Goal: Task Accomplishment & Management: Manage account settings

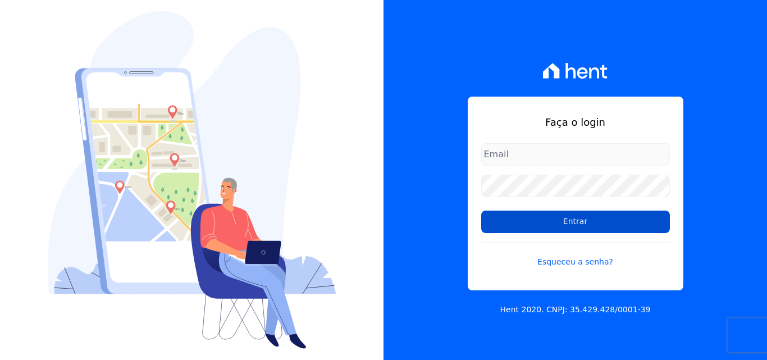
type input "[EMAIL_ADDRESS][DOMAIN_NAME]"
click at [588, 218] on input "Entrar" at bounding box center [575, 222] width 189 height 22
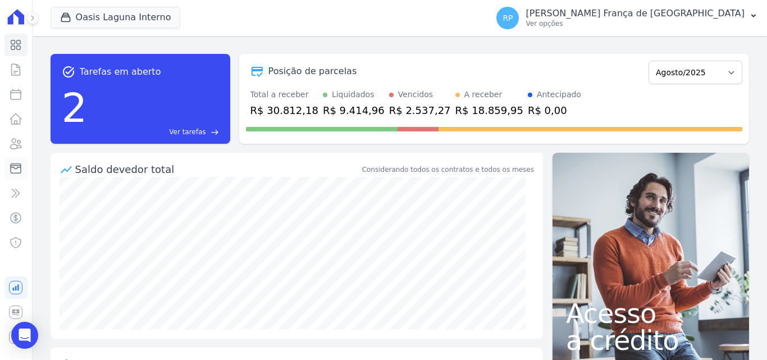
click at [14, 170] on icon at bounding box center [15, 168] width 13 height 13
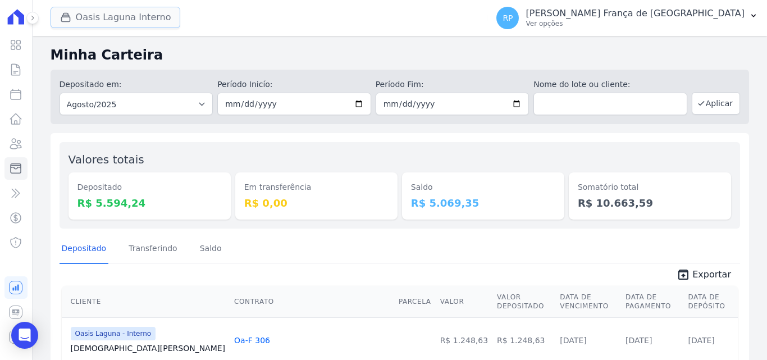
click at [114, 20] on button "Oasis Laguna Interno" at bounding box center [116, 17] width 130 height 21
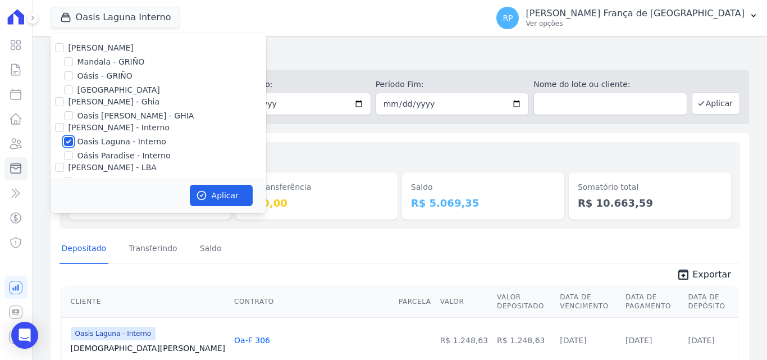
click at [66, 141] on input "Oasis Laguna - Interno" at bounding box center [68, 141] width 9 height 9
checkbox input "false"
click at [69, 76] on input "Oásis - GRIÑO" at bounding box center [68, 75] width 9 height 9
checkbox input "true"
click at [226, 188] on button "Aplicar" at bounding box center [221, 195] width 63 height 21
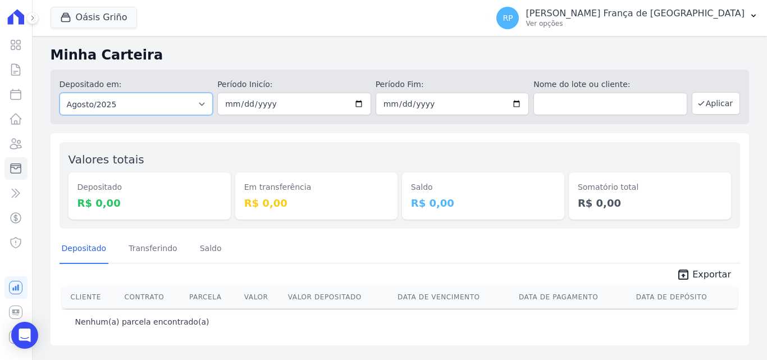
click at [181, 104] on select "Todos os meses Janeiro/2015 Fevereiro/2015 Março/2015 Abril/2015 Maio/2015 Junh…" at bounding box center [137, 104] width 154 height 22
select select "all"
click at [60, 93] on select "Todos os meses Janeiro/2015 Fevereiro/2015 Março/2015 Abril/2015 Maio/2015 Junh…" at bounding box center [137, 104] width 154 height 22
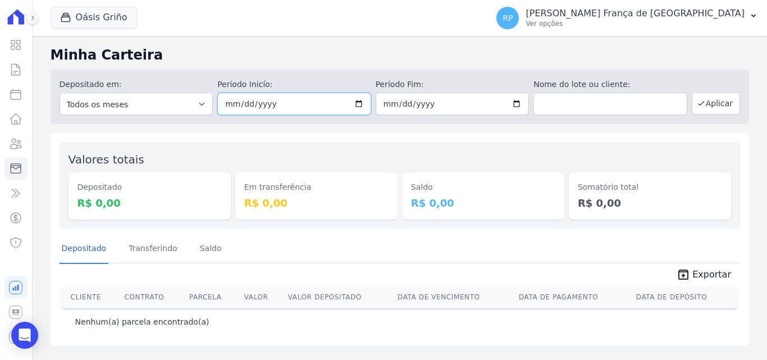
click at [358, 101] on input "date" at bounding box center [294, 104] width 154 height 22
type input "2025-08-11"
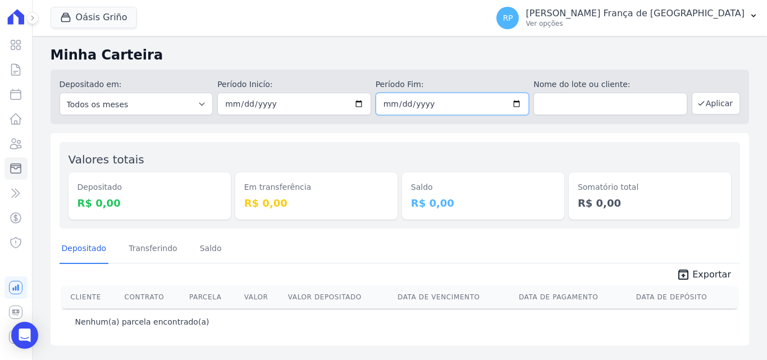
click at [520, 104] on input "date" at bounding box center [453, 104] width 154 height 22
type input "2025-08-11"
click at [708, 108] on button "Aplicar" at bounding box center [716, 103] width 48 height 22
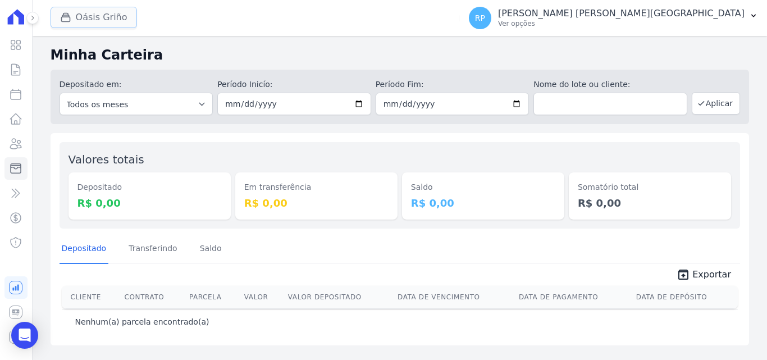
click at [86, 17] on button "Oásis Griño" at bounding box center [94, 17] width 86 height 21
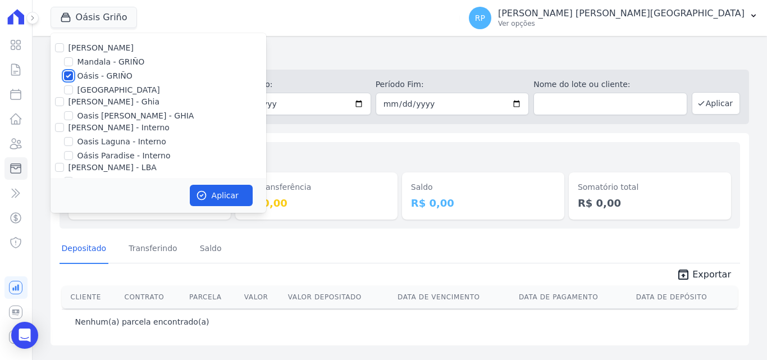
click at [71, 75] on input "Oásis - GRIÑO" at bounding box center [68, 75] width 9 height 9
checkbox input "false"
click at [58, 101] on input "Celina Guimaraes - Ghia" at bounding box center [59, 101] width 9 height 9
checkbox input "true"
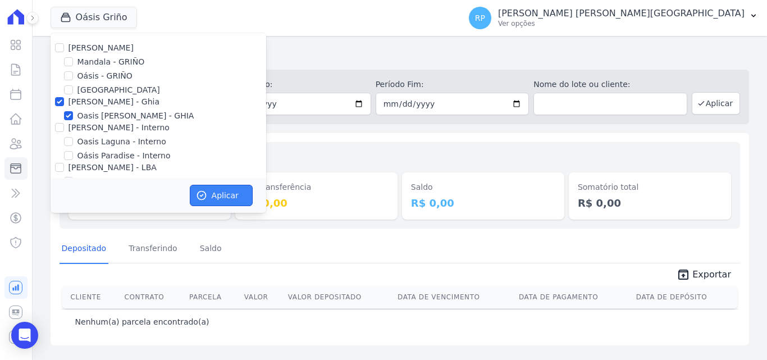
click at [216, 203] on button "Aplicar" at bounding box center [221, 195] width 63 height 21
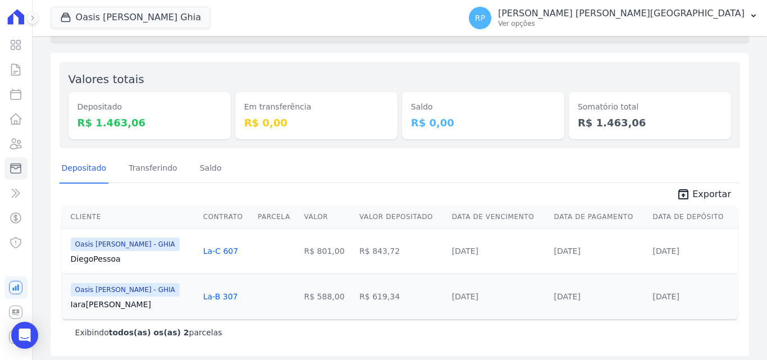
scroll to position [85, 0]
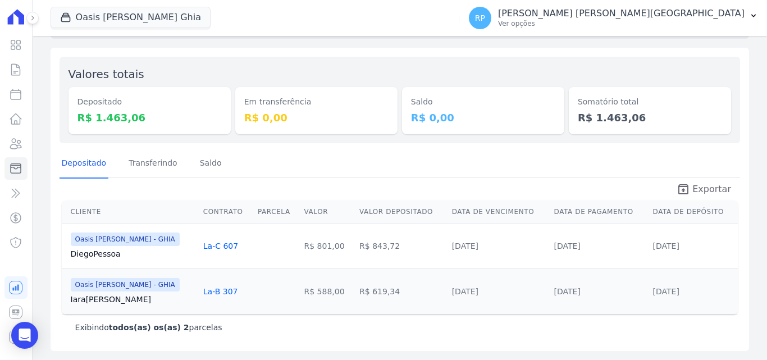
click at [710, 190] on span "Exportar" at bounding box center [711, 189] width 39 height 13
click at [91, 11] on button "Oasis Celina Guimaraes Ghia" at bounding box center [131, 17] width 160 height 21
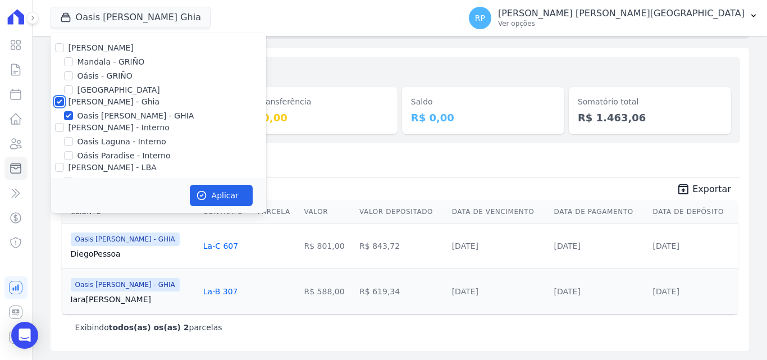
click at [61, 101] on input "Celina Guimaraes - Ghia" at bounding box center [59, 101] width 9 height 9
checkbox input "false"
click at [58, 129] on input "Celina Guimaraes - Interno" at bounding box center [59, 127] width 9 height 9
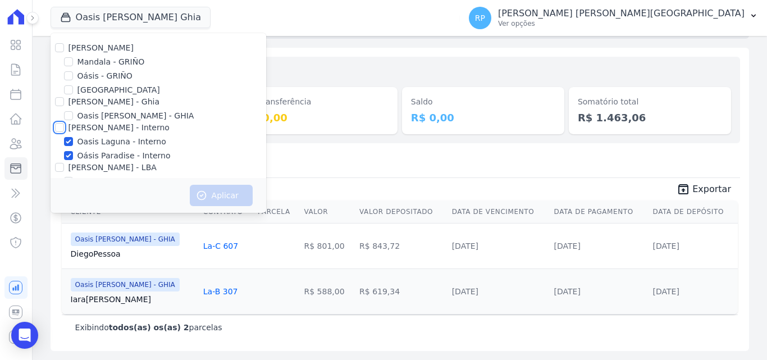
checkbox input "true"
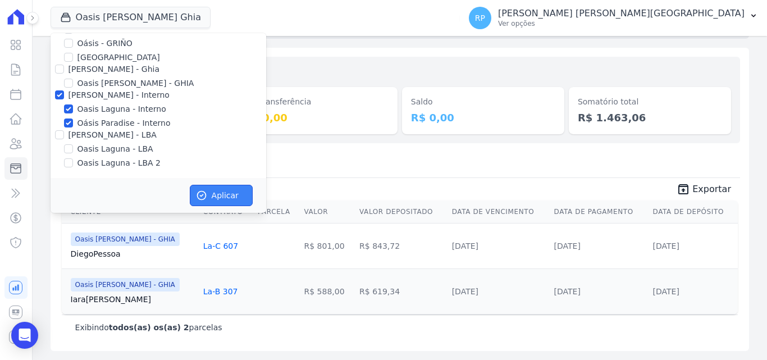
click at [202, 196] on icon "button" at bounding box center [201, 196] width 8 height 8
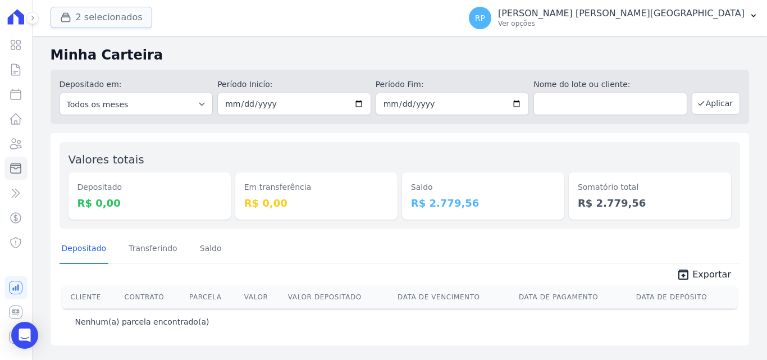
click at [87, 22] on button "2 selecionados" at bounding box center [102, 17] width 102 height 21
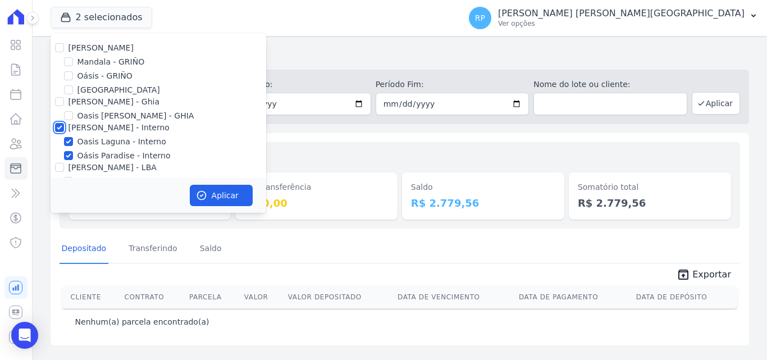
click at [61, 130] on input "Celina Guimaraes - Interno" at bounding box center [59, 127] width 9 height 9
checkbox input "false"
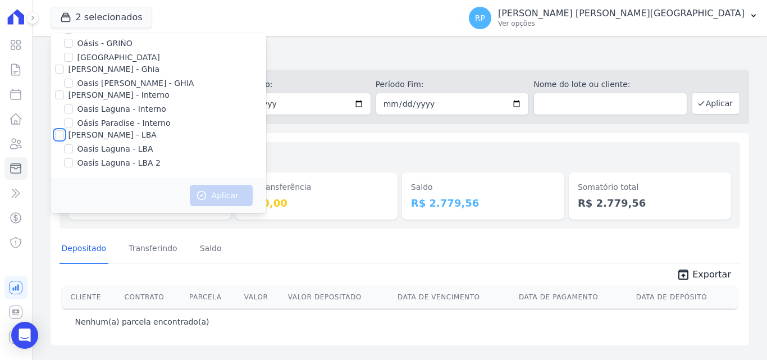
click at [60, 137] on input "Celina Guimaraes - LBA" at bounding box center [59, 134] width 9 height 9
checkbox input "true"
click at [212, 188] on button "Aplicar" at bounding box center [221, 195] width 63 height 21
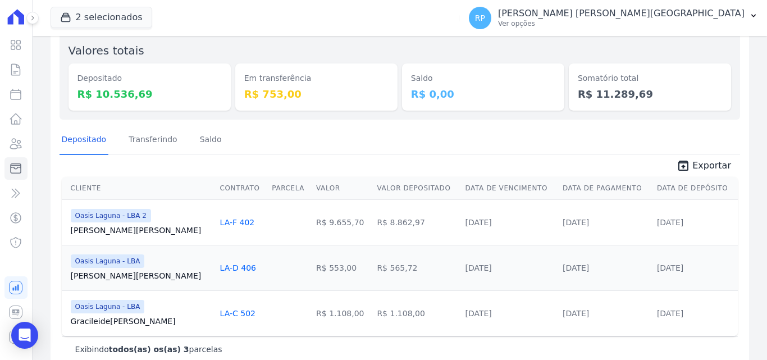
scroll to position [131, 0]
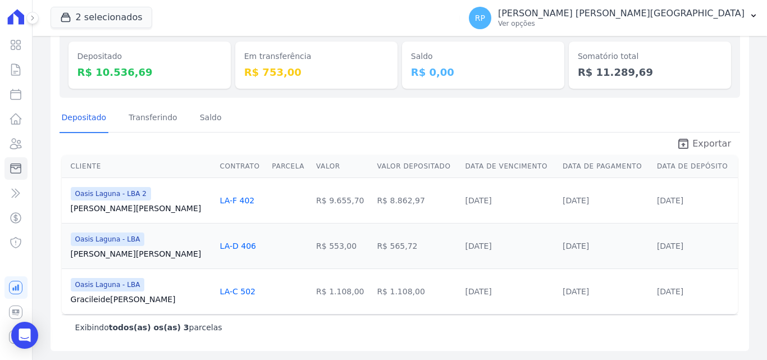
click at [710, 144] on span "Exportar" at bounding box center [711, 143] width 39 height 13
